Goal: Task Accomplishment & Management: Use online tool/utility

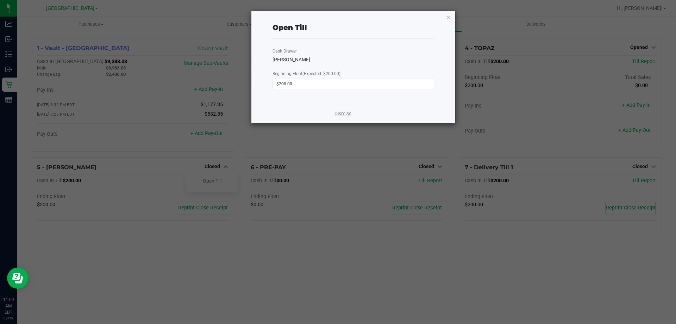
click at [349, 112] on link "Dismiss" at bounding box center [343, 113] width 17 height 7
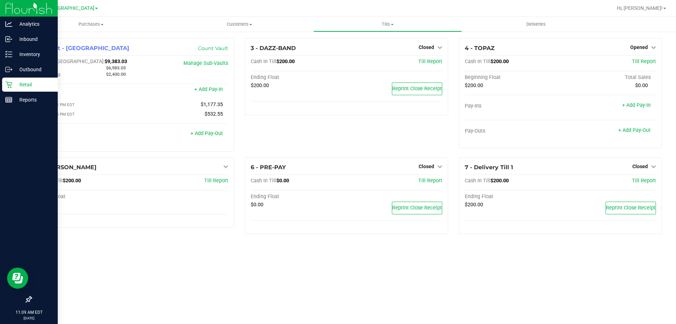
click at [10, 82] on icon at bounding box center [8, 84] width 7 height 7
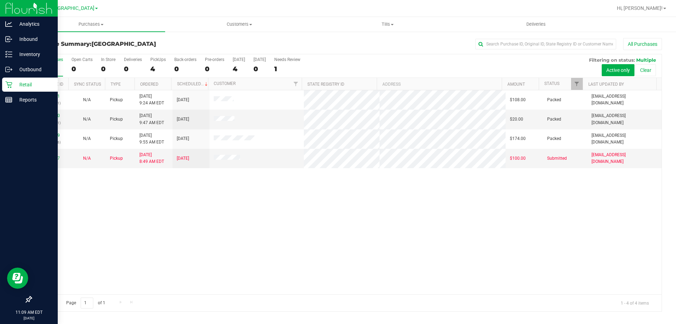
click at [14, 81] on p "Retail" at bounding box center [33, 84] width 42 height 8
click at [13, 99] on p "Reports" at bounding box center [33, 99] width 42 height 8
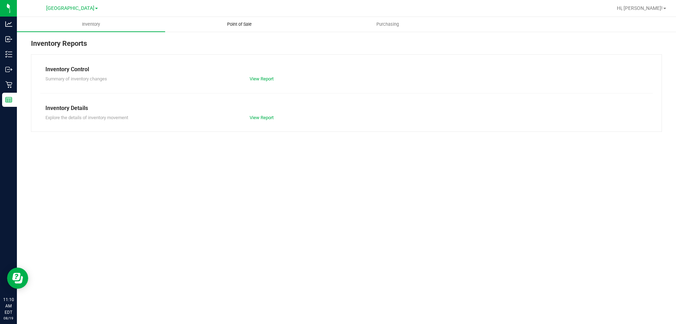
click at [241, 24] on span "Point of Sale" at bounding box center [240, 24] width 44 height 6
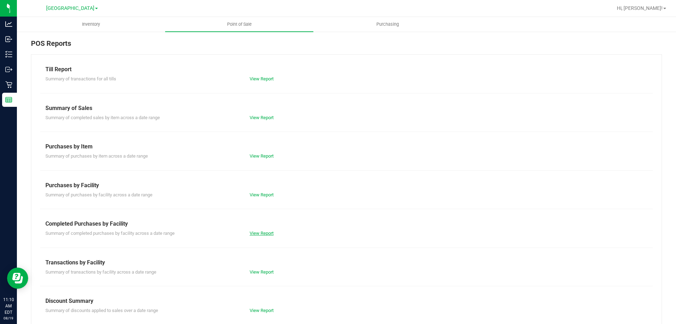
click at [255, 231] on link "View Report" at bounding box center [262, 232] width 24 height 5
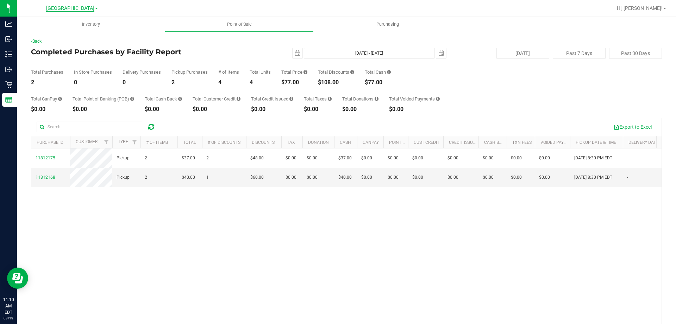
click at [76, 5] on span "[GEOGRAPHIC_DATA]" at bounding box center [70, 8] width 48 height 6
click at [82, 23] on link "Largo WC" at bounding box center [71, 25] width 103 height 10
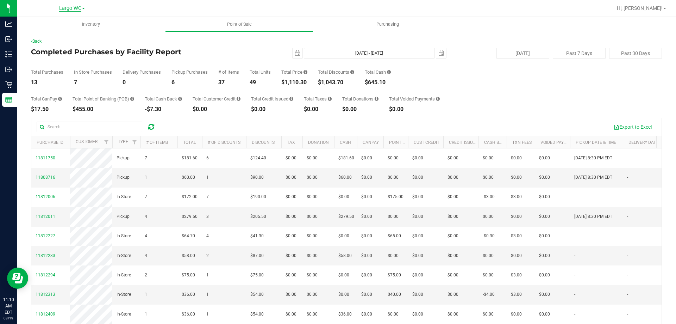
click at [80, 8] on span "Largo WC" at bounding box center [70, 8] width 22 height 6
click at [62, 37] on link "New Port Richey WC" at bounding box center [71, 35] width 103 height 10
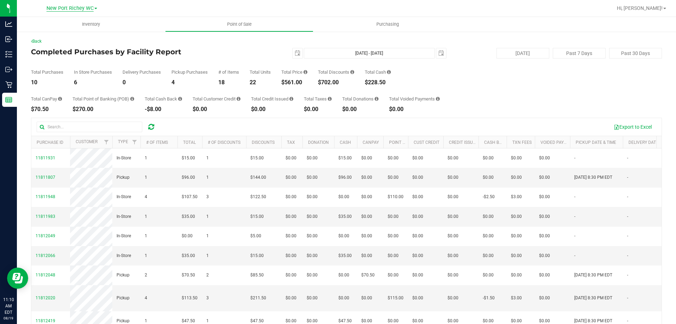
click at [64, 8] on span "New Port Richey WC" at bounding box center [69, 8] width 47 height 6
click at [55, 43] on link "[GEOGRAPHIC_DATA]" at bounding box center [71, 44] width 103 height 10
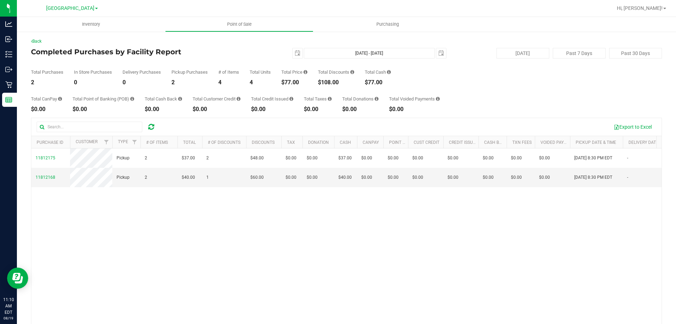
click at [66, 4] on div "[GEOGRAPHIC_DATA] [GEOGRAPHIC_DATA][PERSON_NAME] [GEOGRAPHIC_DATA] [GEOGRAPHIC_…" at bounding box center [71, 8] width 103 height 11
click at [66, 11] on span "[GEOGRAPHIC_DATA]" at bounding box center [70, 8] width 48 height 6
click at [62, 53] on link "St. Pete WC" at bounding box center [71, 53] width 103 height 10
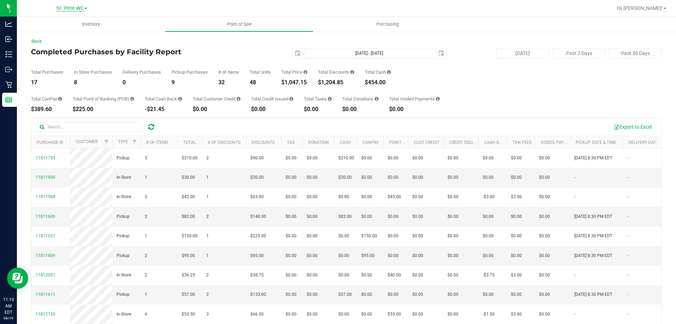
click at [79, 10] on span "St. Pete WC" at bounding box center [69, 8] width 27 height 6
click at [70, 61] on link "Tampa WC" at bounding box center [71, 62] width 103 height 10
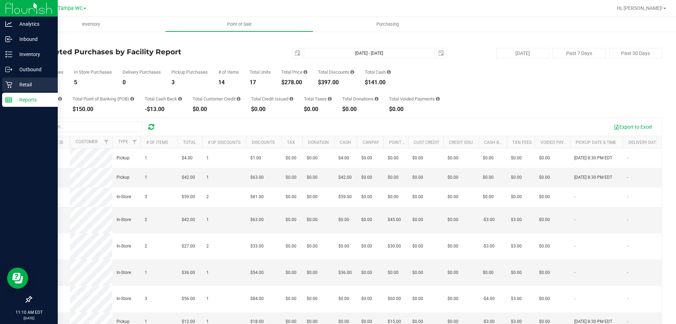
click at [8, 86] on icon at bounding box center [8, 84] width 7 height 7
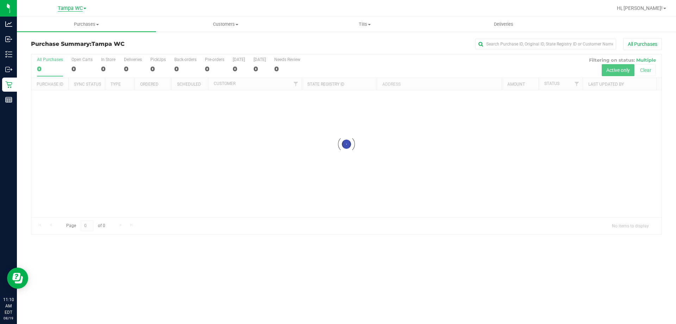
click at [75, 7] on span "Tampa WC" at bounding box center [70, 8] width 25 height 6
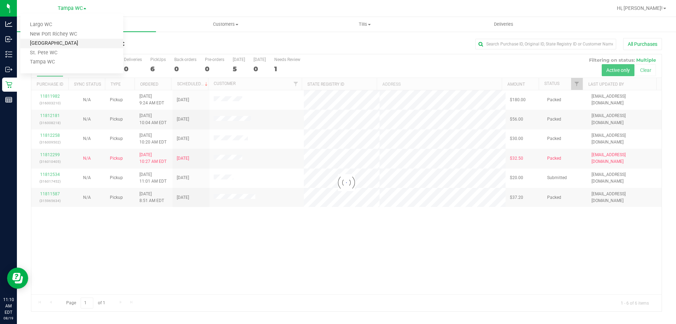
click at [74, 41] on link "[GEOGRAPHIC_DATA]" at bounding box center [71, 44] width 103 height 10
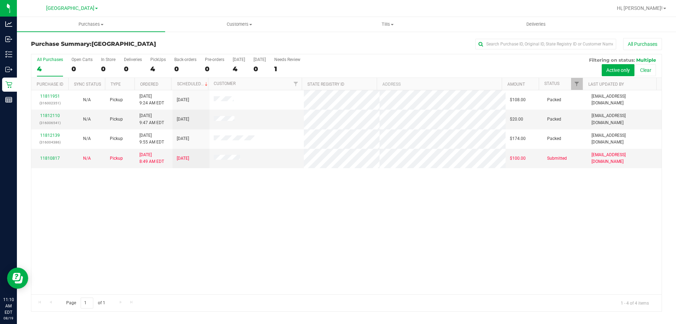
click at [420, 218] on div "11811951 (316002351) N/A Pickup [DATE] 9:24 AM EDT 8/19/2025 $108.00 Packed [EM…" at bounding box center [346, 192] width 630 height 204
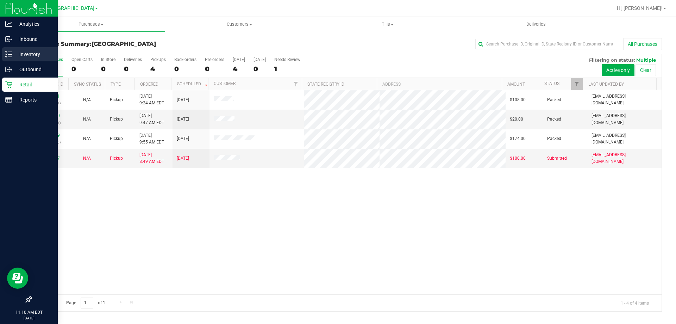
click at [17, 61] on div "Inventory" at bounding box center [30, 54] width 56 height 14
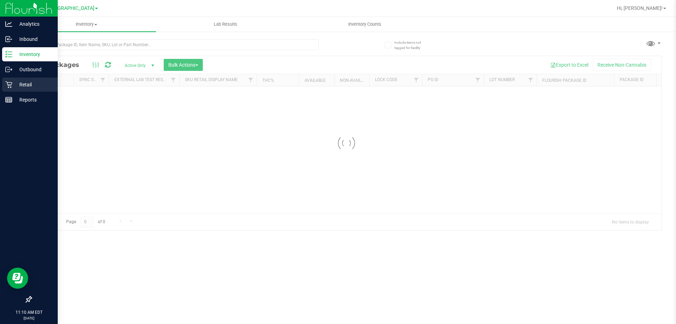
click at [35, 81] on p "Retail" at bounding box center [33, 84] width 42 height 8
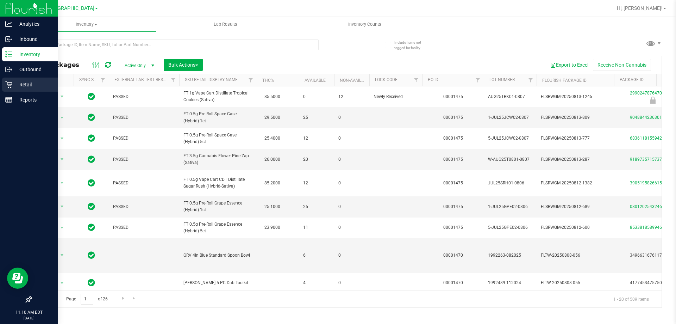
click at [8, 89] on div "Retail" at bounding box center [30, 84] width 56 height 14
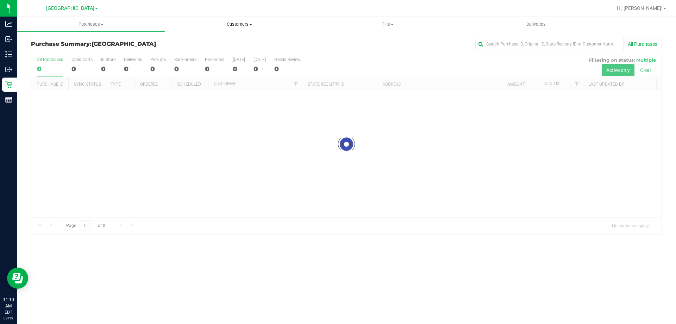
click at [238, 28] on uib-tab-heading "Customers All customers Add a new customer All physicians" at bounding box center [240, 24] width 148 height 14
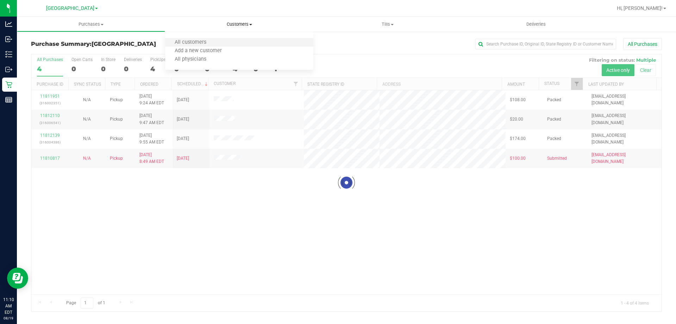
click at [221, 41] on li "All customers" at bounding box center [239, 42] width 148 height 8
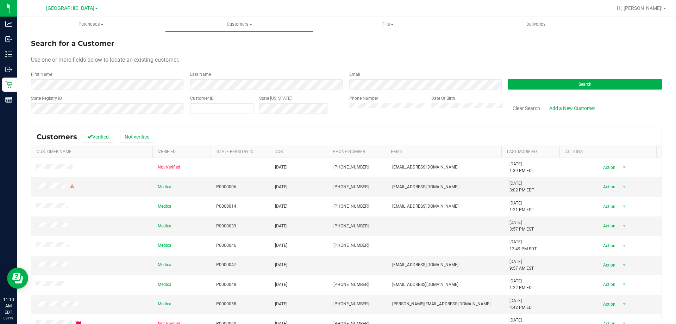
click at [116, 92] on form "Search for a Customer Use one or more fields below to locate an existing custom…" at bounding box center [346, 79] width 631 height 82
click at [220, 106] on span at bounding box center [222, 108] width 64 height 11
paste input "76000"
type input "76000"
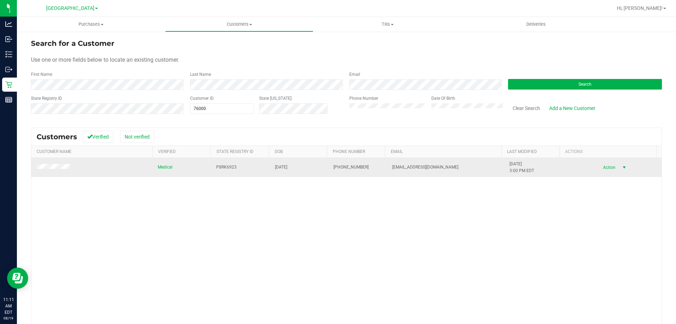
click at [605, 170] on span "Action" at bounding box center [608, 167] width 23 height 10
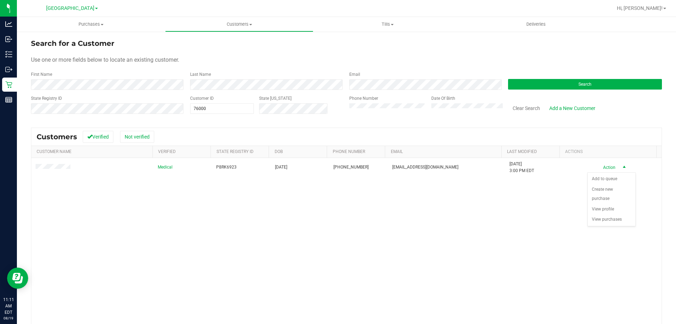
click at [173, 225] on div "Medical P8RK6923 [DATE] (407) 973-3629 [EMAIL_ADDRESS][DOMAIN_NAME] [DATE] 3:00…" at bounding box center [346, 260] width 630 height 204
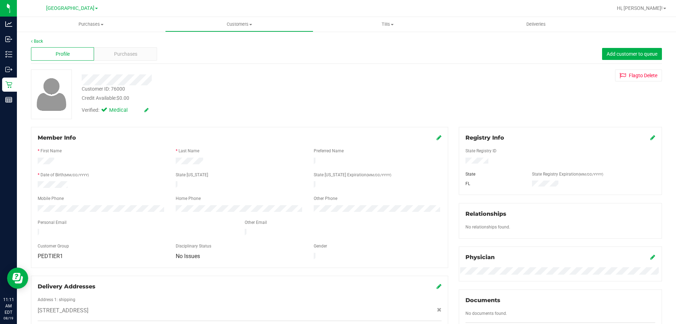
click at [32, 205] on div at bounding box center [101, 209] width 138 height 8
click at [122, 195] on div "Mobile Phone" at bounding box center [101, 199] width 138 height 8
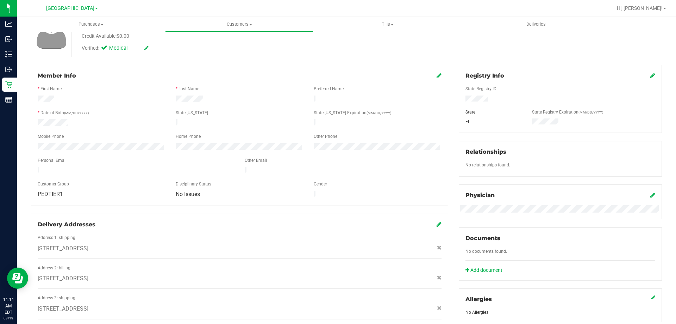
scroll to position [49, 0]
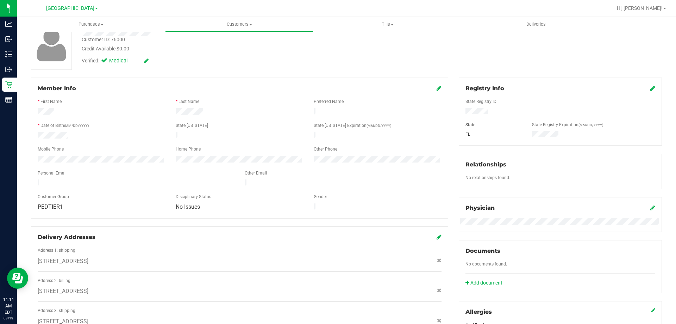
click at [311, 76] on div "Back Profile Purchases Add customer to queue Customer ID: 76000 Credit Availabl…" at bounding box center [346, 219] width 631 height 460
click at [309, 61] on div "Verified: Medical" at bounding box center [236, 59] width 321 height 15
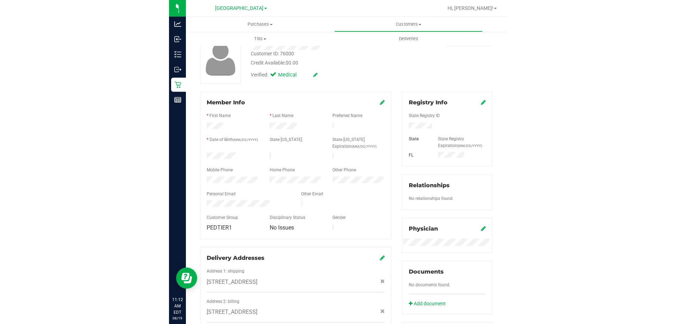
scroll to position [0, 0]
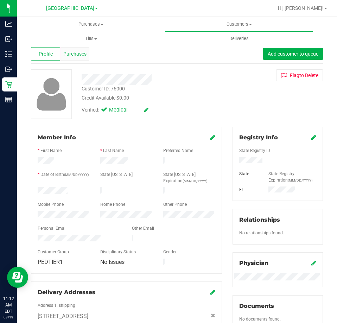
click at [81, 58] on div "Purchases" at bounding box center [74, 53] width 29 height 13
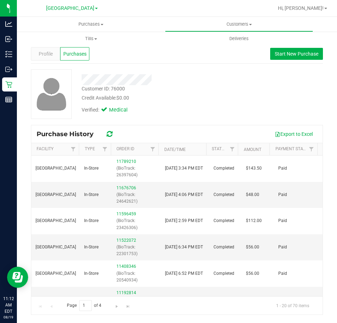
click at [52, 63] on div "Profile Purchases Start New Purchase" at bounding box center [177, 53] width 292 height 19
click at [51, 57] on span "Profile" at bounding box center [46, 53] width 14 height 7
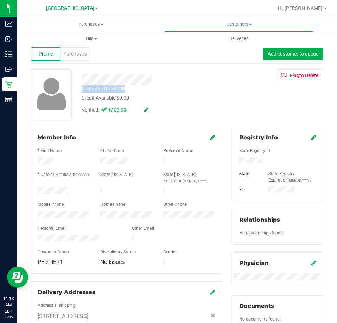
drag, startPoint x: 135, startPoint y: 88, endPoint x: 83, endPoint y: 88, distance: 51.8
click at [83, 88] on div "Customer ID: 76000 Credit Available: $0.00" at bounding box center [151, 93] width 151 height 17
copy div "Customer ID: 76000"
click at [117, 176] on div "State [US_STATE]" at bounding box center [126, 176] width 63 height 8
click at [74, 52] on span "Purchases" at bounding box center [74, 53] width 23 height 7
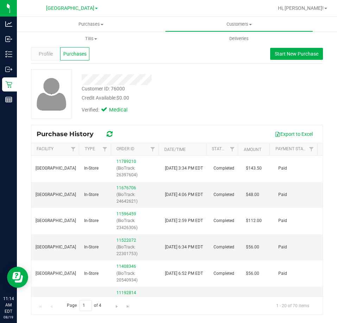
click at [213, 106] on div "Verified: Medical" at bounding box center [151, 109] width 151 height 15
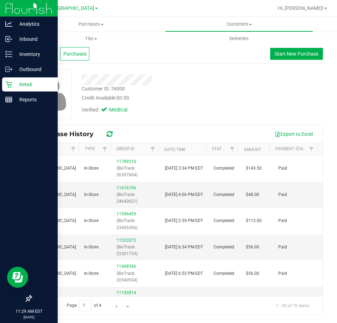
click at [12, 86] on p "Retail" at bounding box center [33, 84] width 42 height 8
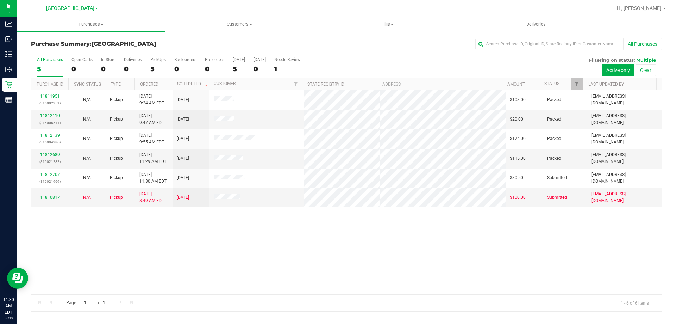
click at [568, 317] on div "Purchase Summary: [GEOGRAPHIC_DATA] All Purchases All Purchases 5 Open Carts 0 …" at bounding box center [346, 174] width 659 height 287
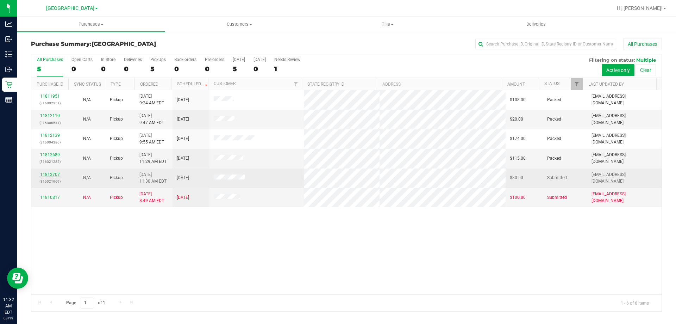
click at [45, 173] on link "11812707" at bounding box center [50, 174] width 20 height 5
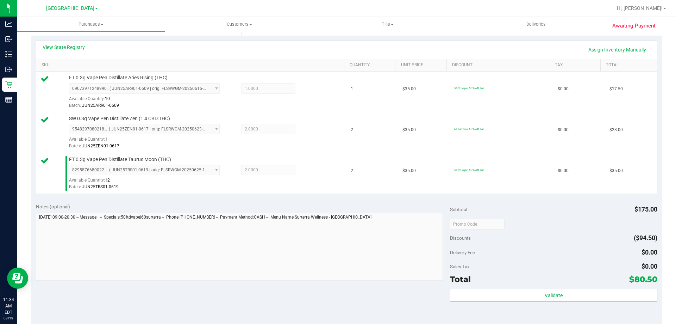
scroll to position [247, 0]
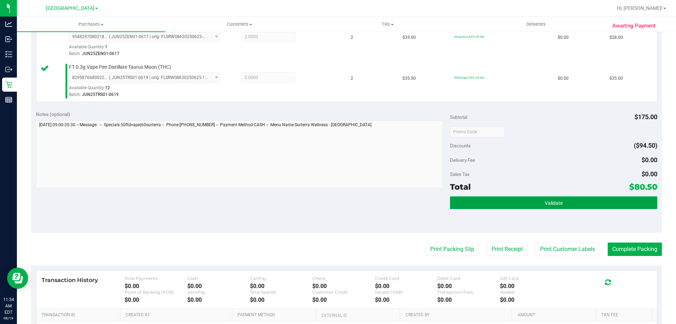
click at [492, 207] on button "Validate" at bounding box center [553, 202] width 207 height 13
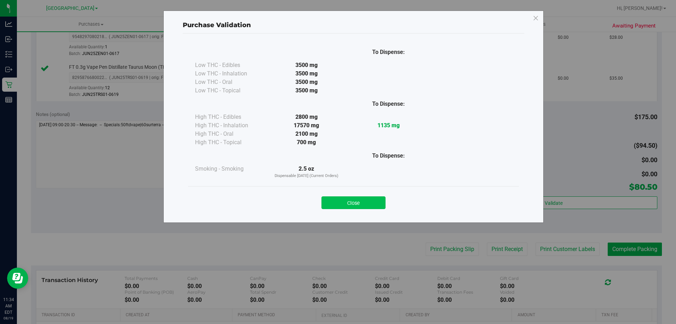
click at [375, 201] on button "Close" at bounding box center [354, 202] width 64 height 13
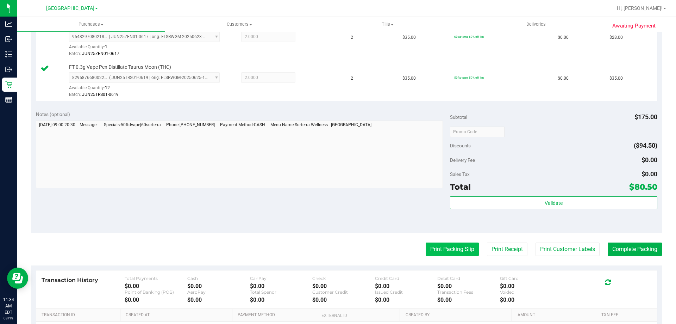
click at [443, 244] on button "Print Packing Slip" at bounding box center [452, 248] width 53 height 13
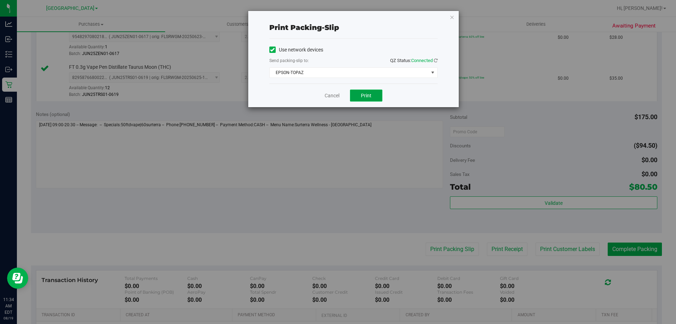
click at [371, 98] on span "Print" at bounding box center [366, 96] width 11 height 6
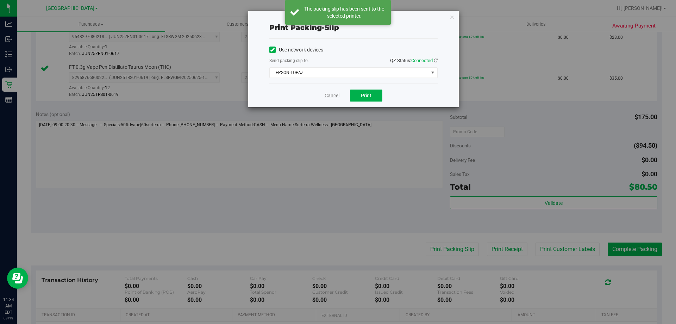
click at [329, 99] on link "Cancel" at bounding box center [332, 95] width 15 height 7
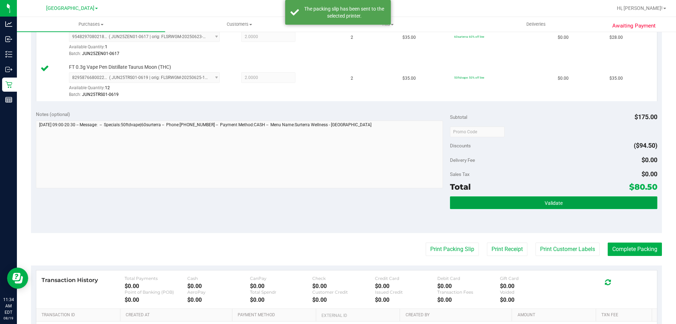
click at [484, 204] on button "Validate" at bounding box center [553, 202] width 207 height 13
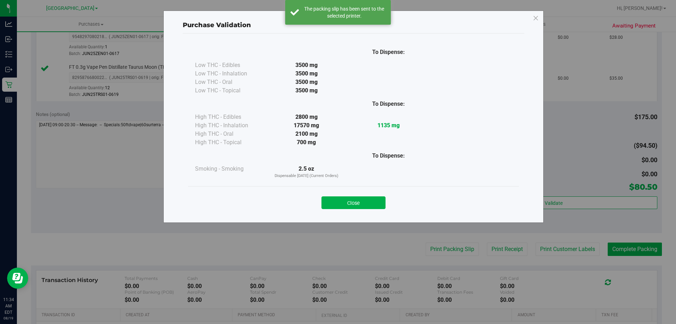
drag, startPoint x: 345, startPoint y: 195, endPoint x: 445, endPoint y: 205, distance: 100.5
click at [345, 195] on div "Close" at bounding box center [353, 201] width 321 height 18
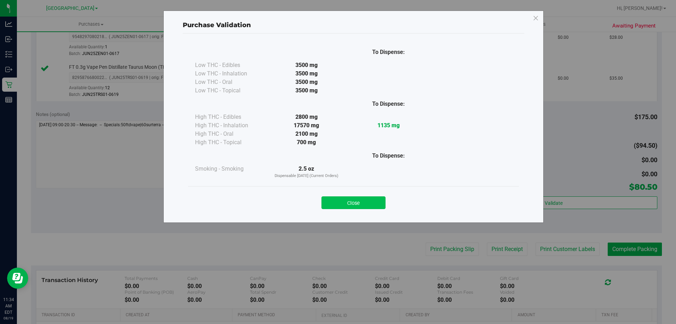
click at [351, 201] on button "Close" at bounding box center [354, 202] width 64 height 13
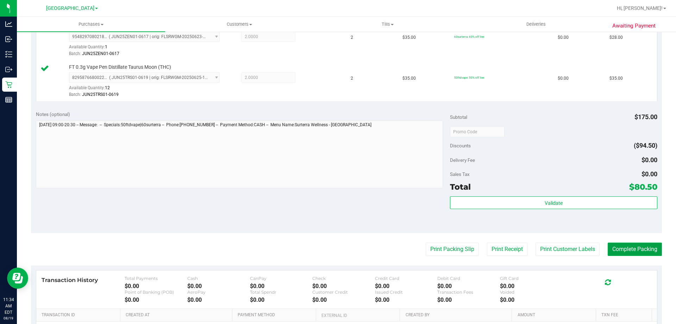
click at [629, 249] on button "Complete Packing" at bounding box center [635, 248] width 54 height 13
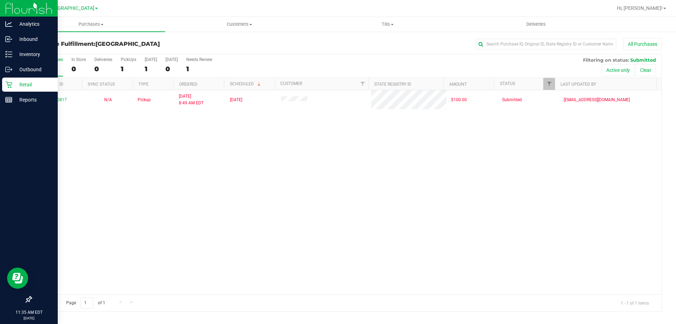
click at [15, 87] on p "Retail" at bounding box center [33, 84] width 42 height 8
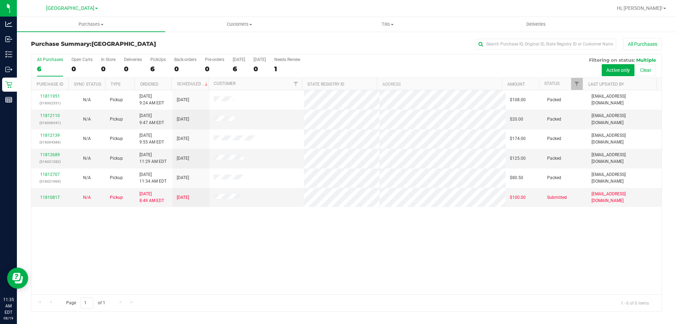
click at [378, 50] on div "Purchase Summary: [GEOGRAPHIC_DATA] All Purchases" at bounding box center [346, 45] width 631 height 15
